Goal: Task Accomplishment & Management: Complete application form

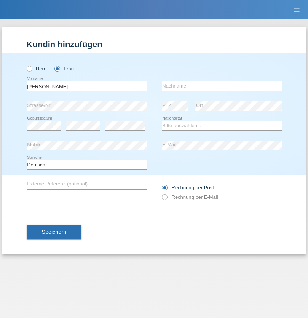
type input "[PERSON_NAME]"
click at [222, 86] on input "text" at bounding box center [222, 87] width 120 height 10
type input "[PERSON_NAME]"
select select "DE"
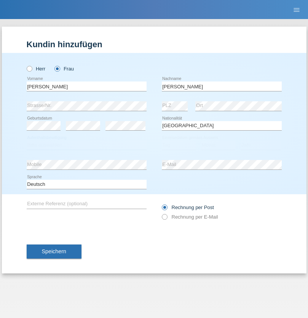
select select "C"
select select "23"
select select "11"
select select "2021"
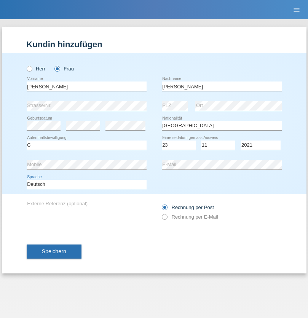
select select "en"
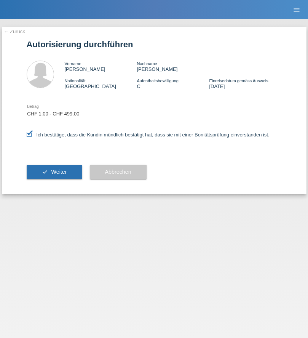
select select "1"
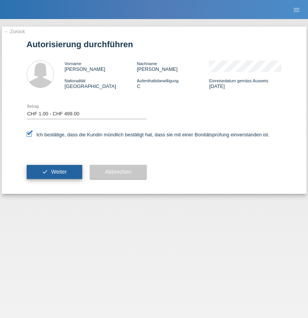
click at [54, 172] on span "Weiter" at bounding box center [59, 172] width 16 height 6
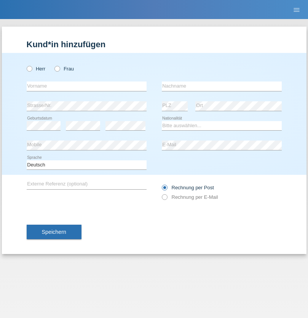
radio input "true"
click at [87, 86] on input "text" at bounding box center [87, 87] width 120 height 10
type input "naime"
click at [222, 86] on input "text" at bounding box center [222, 87] width 120 height 10
type input "llugiqi"
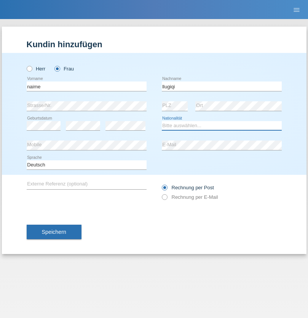
select select "CH"
radio input "true"
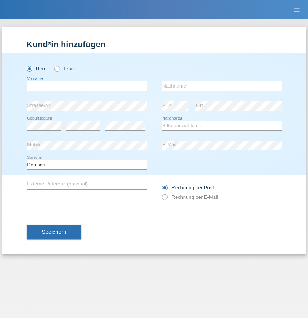
click at [87, 86] on input "text" at bounding box center [87, 87] width 120 height 10
type input "Mustafa"
click at [222, 86] on input "text" at bounding box center [222, 87] width 120 height 10
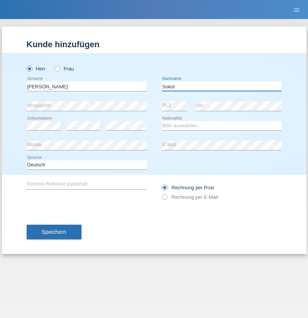
type input "Sokol"
select select "XK"
select select "C"
select select "02"
select select "08"
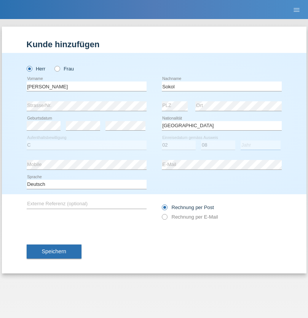
select select "1988"
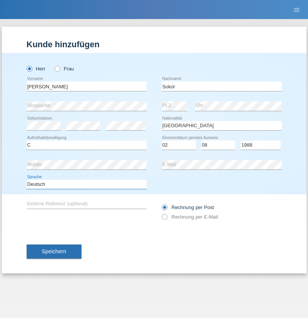
select select "en"
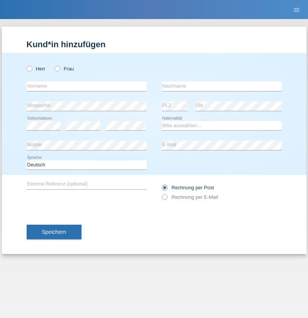
radio input "true"
click at [87, 86] on input "text" at bounding box center [87, 87] width 120 height 10
type input "Mustafa"
click at [222, 86] on input "text" at bounding box center [222, 87] width 120 height 10
type input "Sokol"
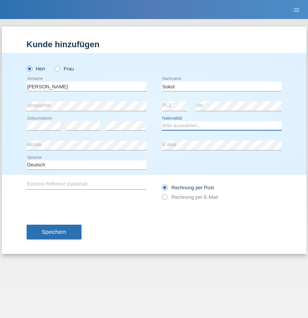
select select "XK"
select select "C"
select select "02"
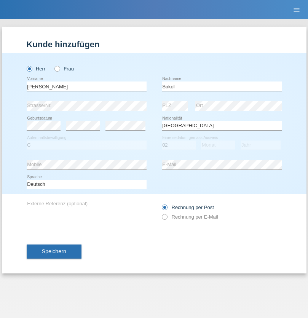
select select "08"
select select "1988"
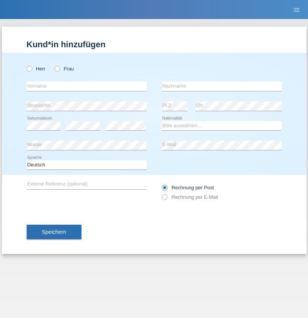
radio input "true"
click at [87, 86] on input "text" at bounding box center [87, 87] width 120 height 10
type input "Shanas"
click at [222, 86] on input "text" at bounding box center [222, 87] width 120 height 10
type input "Baranati"
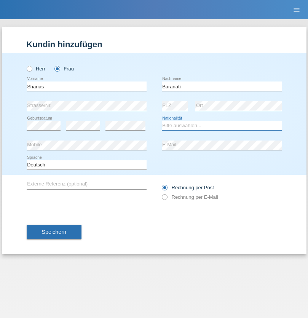
select select "CH"
radio input "true"
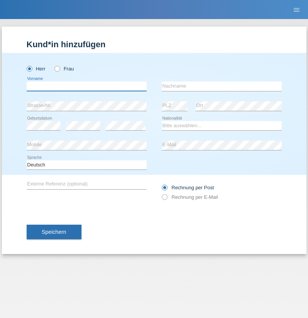
click at [87, 86] on input "text" at bounding box center [87, 87] width 120 height 10
type input "[PERSON_NAME]"
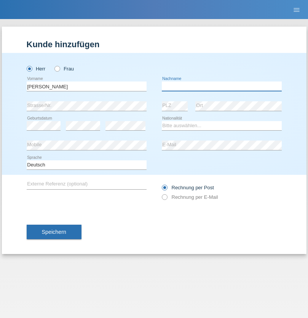
click at [222, 86] on input "text" at bounding box center [222, 87] width 120 height 10
type input "[PERSON_NAME]"
select select "PL"
select select "C"
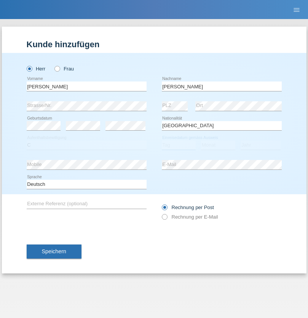
select select "11"
select select "01"
select select "2007"
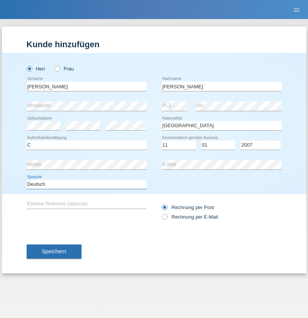
select select "en"
